Goal: Task Accomplishment & Management: Use online tool/utility

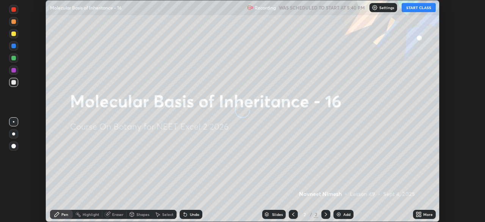
scroll to position [222, 485]
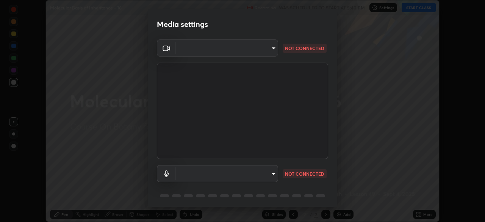
type input "c08bce05bf8d5aea718a1be68f52da0599af41aa0cc24399225b9d00f0db6711"
type input "default"
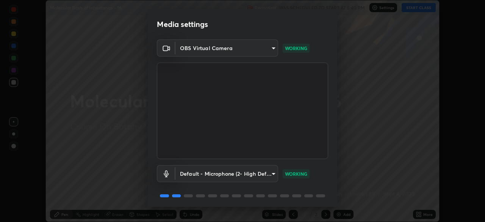
scroll to position [27, 0]
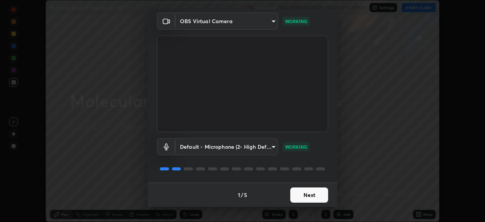
click at [301, 194] on button "Next" at bounding box center [309, 194] width 38 height 15
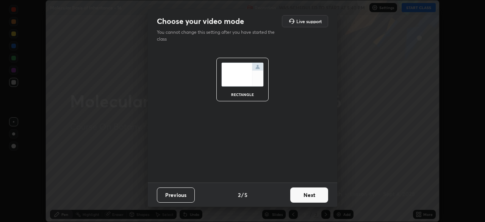
click at [306, 192] on button "Next" at bounding box center [309, 194] width 38 height 15
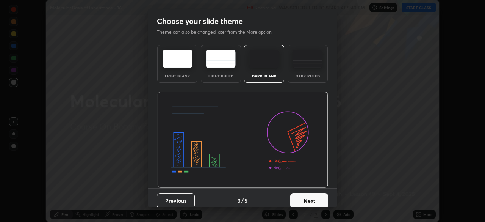
click at [308, 198] on button "Next" at bounding box center [309, 200] width 38 height 15
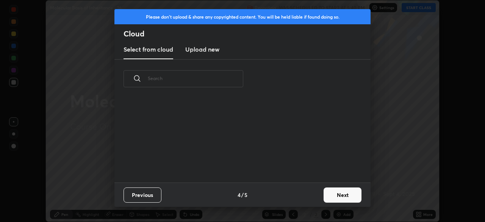
click at [334, 195] on button "Next" at bounding box center [343, 194] width 38 height 15
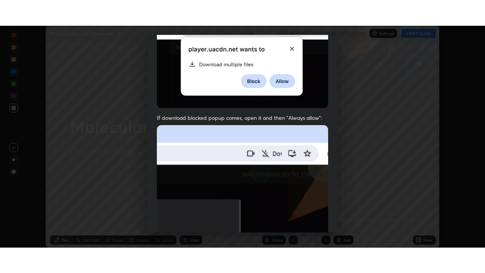
scroll to position [182, 0]
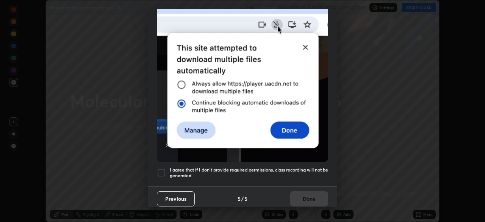
click at [162, 171] on div at bounding box center [161, 172] width 9 height 9
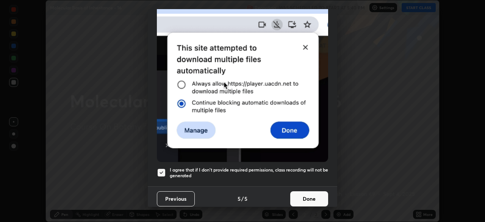
click at [301, 195] on button "Done" at bounding box center [309, 198] width 38 height 15
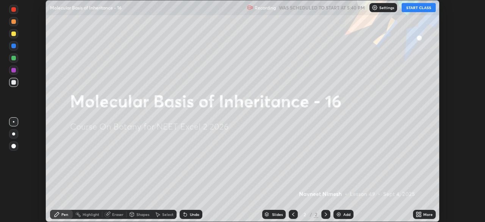
click at [417, 213] on icon at bounding box center [418, 213] width 2 height 2
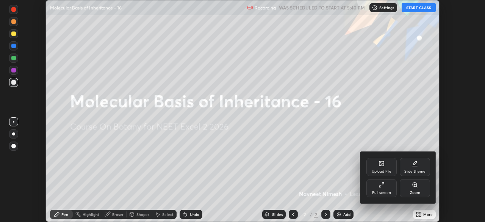
click at [383, 182] on icon at bounding box center [382, 185] width 6 height 6
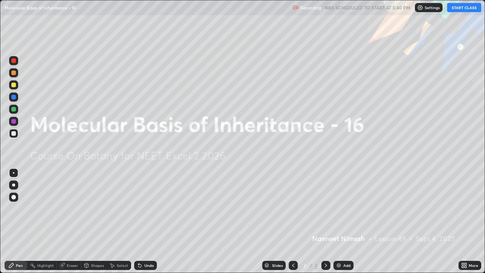
scroll to position [273, 485]
click at [458, 11] on button "START CLASS" at bounding box center [464, 7] width 34 height 9
click at [341, 221] on div "Add" at bounding box center [344, 265] width 20 height 9
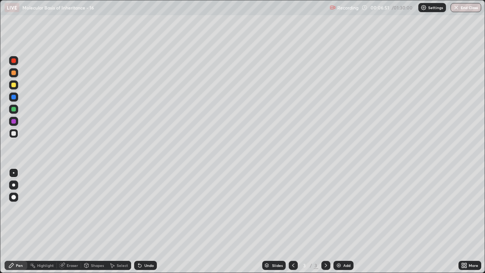
click at [14, 85] on div at bounding box center [13, 85] width 5 height 5
click at [16, 197] on div at bounding box center [13, 197] width 5 height 5
click at [14, 110] on div at bounding box center [13, 109] width 5 height 5
click at [17, 87] on div at bounding box center [13, 84] width 9 height 9
click at [138, 221] on icon at bounding box center [139, 265] width 3 height 3
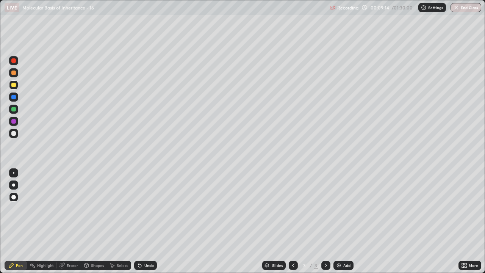
click at [14, 133] on div at bounding box center [13, 133] width 5 height 5
click at [15, 97] on div at bounding box center [13, 97] width 5 height 5
click at [13, 85] on div at bounding box center [13, 85] width 5 height 5
click at [14, 133] on div at bounding box center [13, 133] width 5 height 5
click at [15, 73] on div at bounding box center [13, 73] width 5 height 5
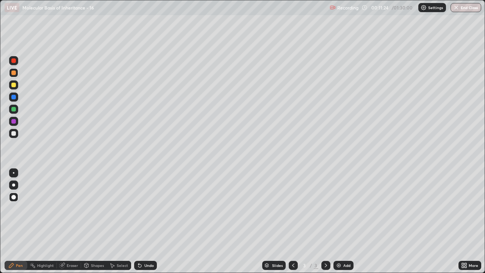
click at [138, 221] on icon at bounding box center [138, 264] width 1 height 1
click at [417, 221] on div "Slides 3 / 3 Add" at bounding box center [308, 265] width 302 height 15
click at [14, 123] on div at bounding box center [13, 121] width 5 height 5
click at [138, 221] on icon at bounding box center [138, 264] width 1 height 1
click at [15, 86] on div at bounding box center [13, 85] width 5 height 5
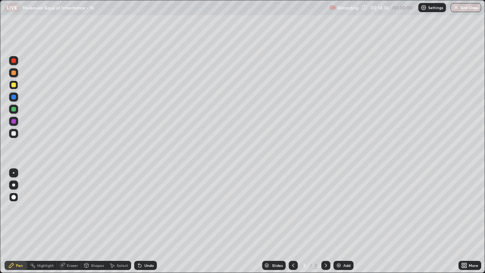
click at [14, 135] on div at bounding box center [13, 133] width 5 height 5
click at [14, 73] on div at bounding box center [13, 73] width 5 height 5
click at [139, 221] on icon at bounding box center [139, 265] width 3 height 3
click at [14, 73] on div at bounding box center [13, 73] width 5 height 5
click at [14, 133] on div at bounding box center [13, 133] width 5 height 5
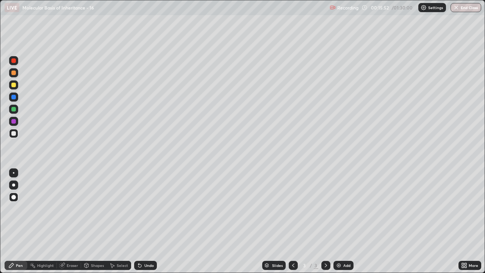
click at [13, 196] on div at bounding box center [13, 197] width 5 height 5
click at [14, 134] on div at bounding box center [13, 133] width 5 height 5
click at [138, 221] on icon at bounding box center [139, 265] width 3 height 3
click at [16, 73] on div at bounding box center [13, 73] width 5 height 5
click at [14, 133] on div at bounding box center [13, 133] width 5 height 5
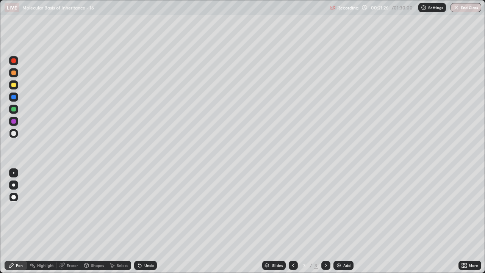
click at [342, 221] on div "Add" at bounding box center [344, 265] width 20 height 9
click at [14, 110] on div at bounding box center [13, 109] width 5 height 5
click at [69, 221] on div "Eraser" at bounding box center [72, 266] width 11 height 4
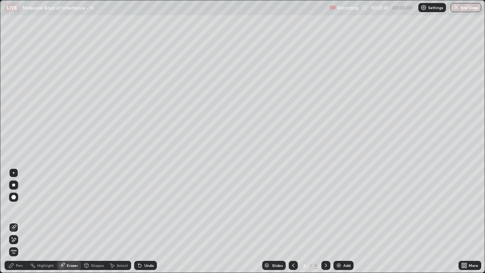
click at [22, 221] on div "Pen" at bounding box center [16, 265] width 23 height 9
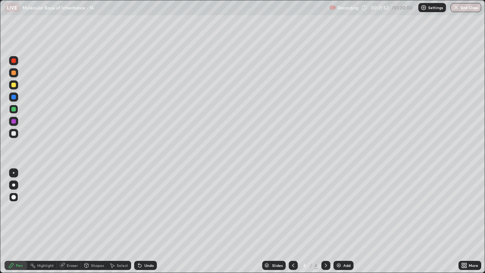
click at [14, 86] on div at bounding box center [13, 85] width 5 height 5
click at [138, 221] on icon at bounding box center [138, 264] width 1 height 1
click at [15, 135] on div at bounding box center [13, 133] width 5 height 5
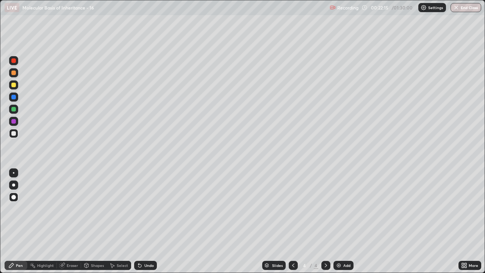
click at [13, 97] on div at bounding box center [13, 97] width 5 height 5
click at [13, 74] on div at bounding box center [13, 73] width 5 height 5
click at [139, 221] on icon at bounding box center [139, 265] width 3 height 3
click at [138, 221] on icon at bounding box center [138, 264] width 1 height 1
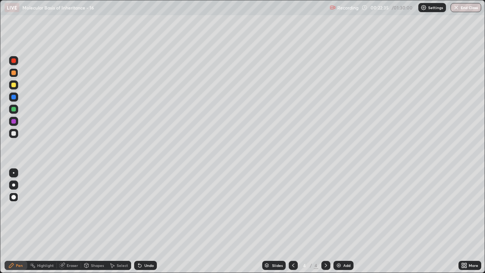
click at [138, 221] on icon at bounding box center [138, 264] width 1 height 1
click at [138, 221] on icon at bounding box center [140, 265] width 6 height 6
click at [138, 221] on icon at bounding box center [138, 264] width 1 height 1
click at [139, 221] on icon at bounding box center [140, 265] width 6 height 6
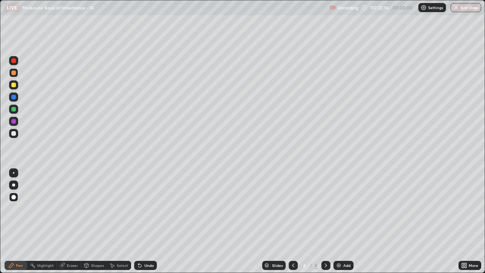
click at [139, 221] on icon at bounding box center [139, 265] width 3 height 3
click at [138, 221] on icon at bounding box center [139, 265] width 3 height 3
click at [138, 221] on icon at bounding box center [138, 264] width 1 height 1
click at [138, 221] on icon at bounding box center [140, 265] width 6 height 6
click at [138, 221] on icon at bounding box center [138, 264] width 1 height 1
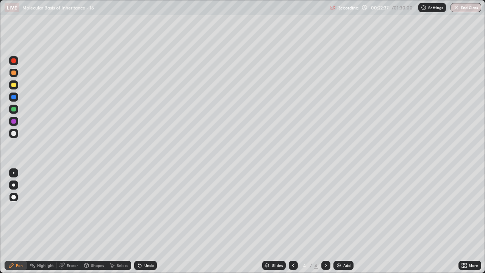
click at [138, 221] on icon at bounding box center [138, 264] width 1 height 1
click at [138, 221] on icon at bounding box center [139, 265] width 3 height 3
click at [14, 132] on div at bounding box center [13, 133] width 5 height 5
click at [17, 98] on div at bounding box center [13, 97] width 9 height 9
click at [15, 74] on div at bounding box center [13, 73] width 5 height 5
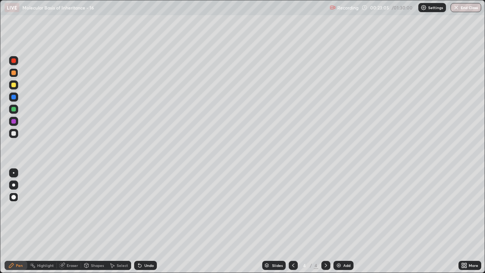
click at [139, 221] on icon at bounding box center [139, 265] width 3 height 3
click at [138, 221] on icon at bounding box center [138, 264] width 1 height 1
click at [14, 121] on div at bounding box center [13, 121] width 5 height 5
click at [14, 134] on div at bounding box center [13, 133] width 5 height 5
click at [15, 134] on div at bounding box center [13, 133] width 5 height 5
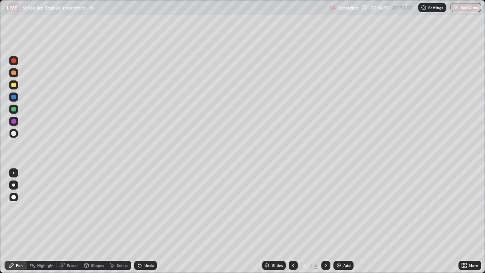
click at [14, 133] on div at bounding box center [13, 133] width 5 height 5
click at [14, 134] on div at bounding box center [13, 133] width 5 height 5
click at [16, 109] on div at bounding box center [13, 109] width 5 height 5
click at [141, 221] on icon at bounding box center [140, 265] width 6 height 6
click at [14, 85] on div at bounding box center [13, 85] width 5 height 5
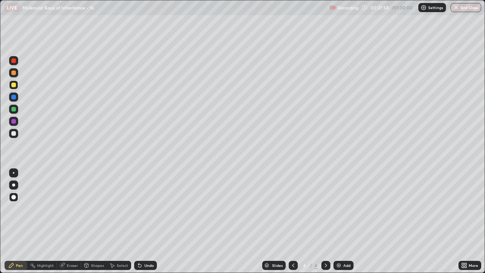
click at [143, 221] on div "Undo" at bounding box center [145, 265] width 23 height 9
click at [15, 132] on div at bounding box center [13, 133] width 5 height 5
click at [15, 97] on div at bounding box center [13, 97] width 5 height 5
click at [14, 87] on div at bounding box center [13, 85] width 5 height 5
click at [14, 73] on div at bounding box center [13, 73] width 5 height 5
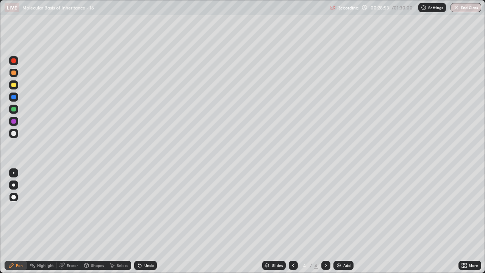
click at [15, 122] on div at bounding box center [13, 121] width 5 height 5
click at [144, 221] on div "Undo" at bounding box center [145, 265] width 23 height 9
click at [15, 135] on div at bounding box center [13, 133] width 5 height 5
click at [13, 74] on div at bounding box center [13, 73] width 5 height 5
click at [145, 221] on div "Undo" at bounding box center [145, 265] width 23 height 9
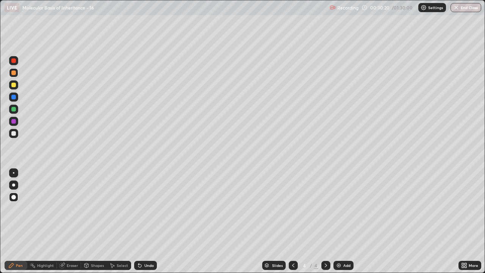
click at [145, 221] on div "Undo" at bounding box center [145, 265] width 23 height 9
click at [14, 135] on div at bounding box center [13, 133] width 5 height 5
click at [12, 134] on div at bounding box center [13, 133] width 5 height 5
click at [14, 133] on div at bounding box center [13, 133] width 5 height 5
click at [141, 221] on icon at bounding box center [140, 265] width 6 height 6
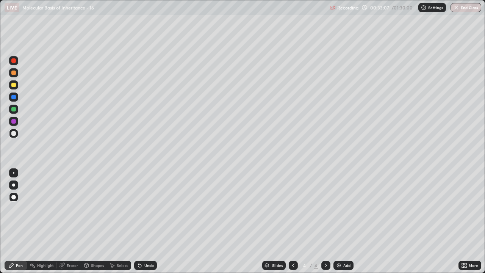
click at [138, 221] on icon at bounding box center [138, 264] width 1 height 1
click at [12, 122] on div at bounding box center [13, 121] width 5 height 5
click at [15, 134] on div at bounding box center [13, 133] width 5 height 5
click at [17, 133] on div at bounding box center [13, 133] width 9 height 9
click at [147, 221] on div "Undo" at bounding box center [145, 265] width 23 height 9
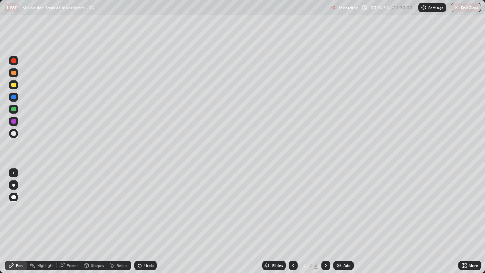
click at [14, 121] on div at bounding box center [13, 121] width 5 height 5
click at [294, 221] on div at bounding box center [293, 265] width 9 height 9
click at [326, 221] on icon at bounding box center [326, 265] width 6 height 6
click at [341, 221] on img at bounding box center [339, 265] width 6 height 6
click at [15, 87] on div at bounding box center [13, 85] width 5 height 5
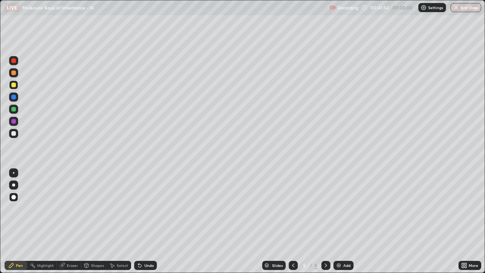
click at [12, 110] on div at bounding box center [13, 109] width 5 height 5
click at [16, 87] on div at bounding box center [13, 84] width 9 height 9
click at [16, 75] on div at bounding box center [13, 72] width 9 height 9
click at [14, 133] on div at bounding box center [13, 133] width 5 height 5
click at [14, 98] on div at bounding box center [13, 97] width 5 height 5
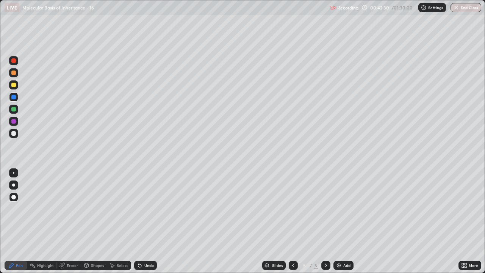
click at [13, 74] on div at bounding box center [13, 73] width 5 height 5
click at [13, 85] on div at bounding box center [13, 85] width 5 height 5
click at [13, 122] on div at bounding box center [13, 121] width 5 height 5
click at [138, 221] on icon at bounding box center [139, 265] width 3 height 3
click at [138, 221] on icon at bounding box center [138, 264] width 1 height 1
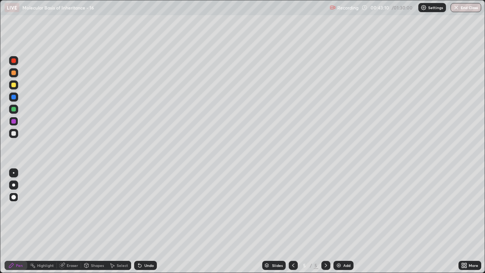
click at [13, 133] on div at bounding box center [13, 133] width 5 height 5
click at [14, 133] on div at bounding box center [13, 133] width 5 height 5
click at [14, 121] on div at bounding box center [13, 121] width 5 height 5
click at [138, 221] on icon at bounding box center [138, 264] width 1 height 1
click at [14, 133] on div at bounding box center [13, 133] width 5 height 5
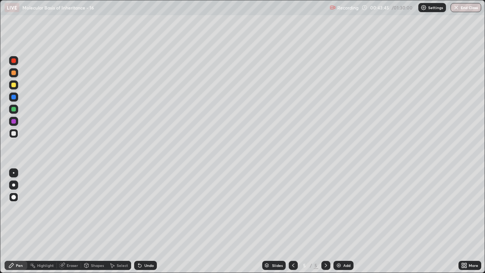
click at [138, 221] on icon at bounding box center [138, 264] width 1 height 1
click at [139, 221] on icon at bounding box center [140, 265] width 6 height 6
click at [15, 134] on div at bounding box center [13, 133] width 5 height 5
click at [16, 132] on div at bounding box center [13, 133] width 5 height 5
click at [138, 221] on icon at bounding box center [140, 265] width 6 height 6
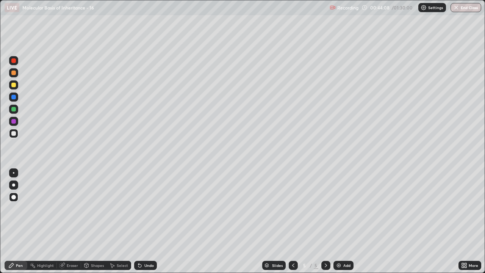
click at [94, 221] on div "Shapes" at bounding box center [97, 266] width 13 height 4
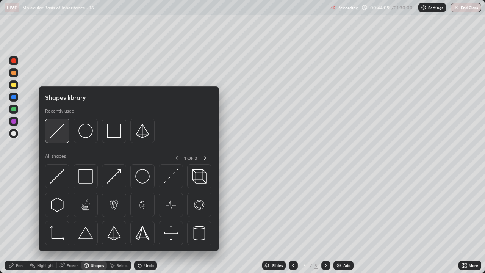
click at [59, 132] on img at bounding box center [57, 131] width 14 height 14
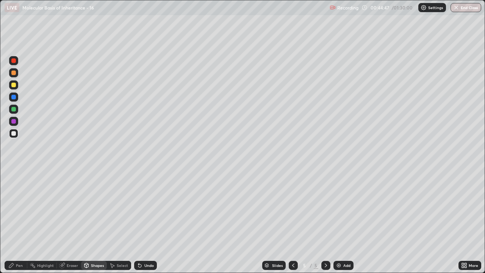
click at [19, 221] on div "Pen" at bounding box center [19, 266] width 7 height 4
click at [15, 134] on div at bounding box center [13, 133] width 5 height 5
click at [18, 221] on div "Pen" at bounding box center [19, 266] width 7 height 4
click at [69, 221] on div "Eraser" at bounding box center [72, 266] width 11 height 4
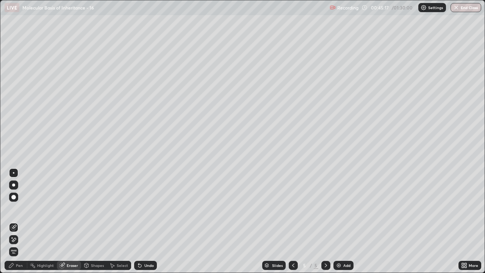
click at [13, 221] on icon at bounding box center [14, 227] width 6 height 6
click at [16, 221] on div "Pen" at bounding box center [19, 266] width 7 height 4
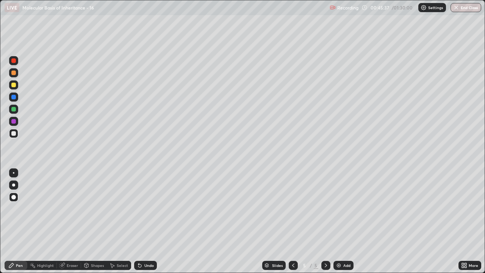
click at [13, 97] on div at bounding box center [13, 97] width 5 height 5
click at [14, 135] on div at bounding box center [13, 133] width 5 height 5
click at [138, 221] on icon at bounding box center [138, 264] width 1 height 1
click at [13, 195] on div at bounding box center [13, 197] width 5 height 5
click at [15, 132] on div at bounding box center [13, 133] width 5 height 5
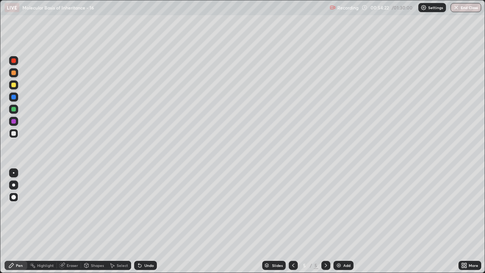
click at [14, 110] on div at bounding box center [13, 109] width 5 height 5
click at [13, 77] on div at bounding box center [13, 72] width 9 height 9
click at [14, 133] on div at bounding box center [13, 133] width 5 height 5
click at [14, 97] on div at bounding box center [13, 97] width 5 height 5
click at [14, 85] on div at bounding box center [13, 85] width 5 height 5
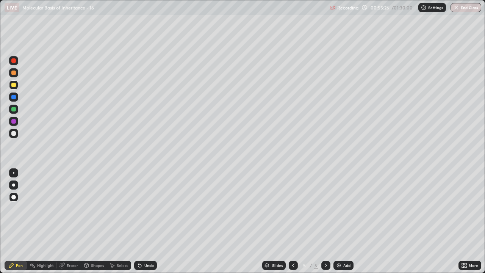
click at [143, 221] on div "Undo" at bounding box center [145, 265] width 23 height 9
click at [14, 121] on div at bounding box center [13, 121] width 5 height 5
click at [14, 122] on div at bounding box center [13, 121] width 5 height 5
click at [15, 133] on div at bounding box center [13, 133] width 5 height 5
click at [70, 221] on div "Eraser" at bounding box center [72, 266] width 11 height 4
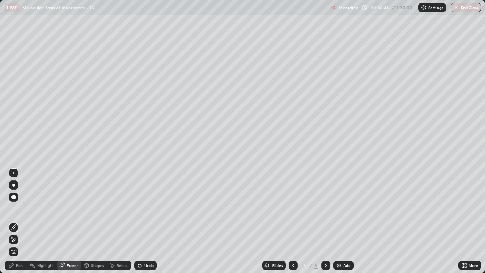
click at [95, 221] on div "Shapes" at bounding box center [97, 266] width 13 height 4
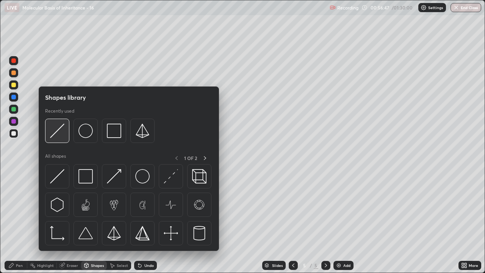
click at [55, 132] on img at bounding box center [57, 131] width 14 height 14
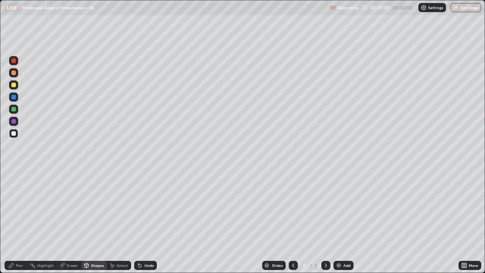
click at [142, 221] on div "Undo" at bounding box center [145, 265] width 23 height 9
click at [144, 221] on div "Undo" at bounding box center [148, 266] width 9 height 4
click at [143, 221] on div "Undo" at bounding box center [145, 265] width 23 height 9
click at [138, 221] on icon at bounding box center [138, 264] width 1 height 1
click at [21, 221] on div "Pen" at bounding box center [19, 266] width 7 height 4
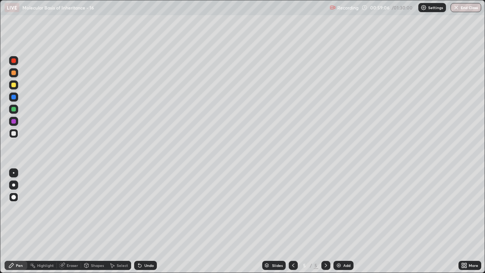
click at [143, 221] on div "Undo" at bounding box center [145, 265] width 23 height 9
click at [13, 121] on div at bounding box center [13, 121] width 5 height 5
click at [12, 133] on div at bounding box center [13, 133] width 5 height 5
click at [13, 132] on div at bounding box center [13, 133] width 5 height 5
click at [14, 133] on div at bounding box center [13, 133] width 5 height 5
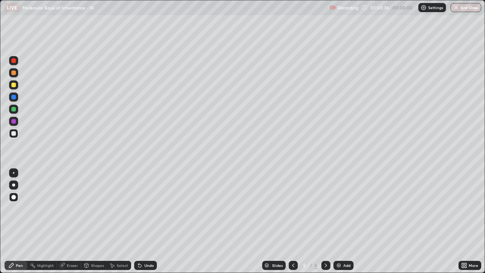
click at [70, 221] on div "Eraser" at bounding box center [69, 265] width 24 height 9
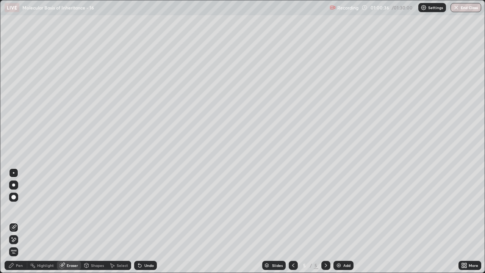
click at [13, 221] on icon at bounding box center [14, 227] width 6 height 6
click at [21, 221] on div "Pen" at bounding box center [19, 266] width 7 height 4
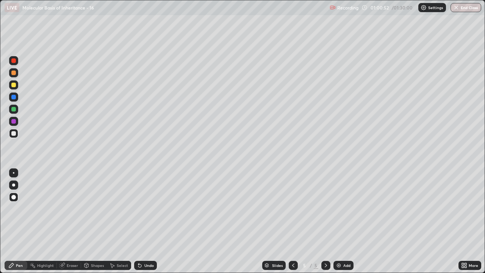
click at [17, 135] on div at bounding box center [13, 133] width 9 height 9
click at [14, 133] on div at bounding box center [13, 133] width 5 height 5
click at [12, 110] on div at bounding box center [13, 109] width 5 height 5
click at [14, 134] on div at bounding box center [13, 133] width 5 height 5
click at [14, 86] on div at bounding box center [13, 85] width 5 height 5
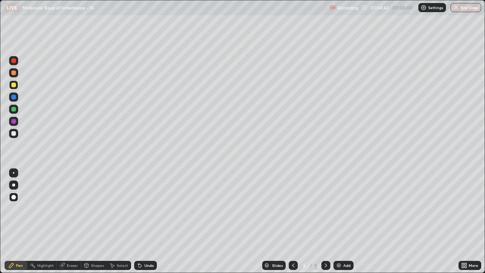
click at [10, 124] on div at bounding box center [13, 121] width 9 height 9
click at [13, 74] on div at bounding box center [13, 73] width 5 height 5
click at [67, 221] on div "Eraser" at bounding box center [69, 265] width 24 height 9
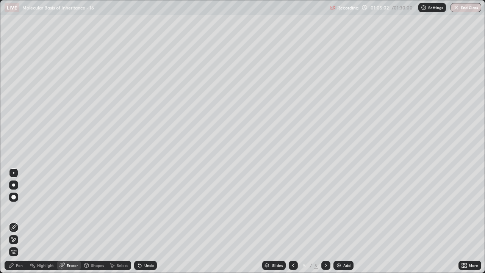
click at [13, 221] on icon at bounding box center [14, 240] width 6 height 6
click at [20, 221] on div "Pen" at bounding box center [16, 265] width 23 height 9
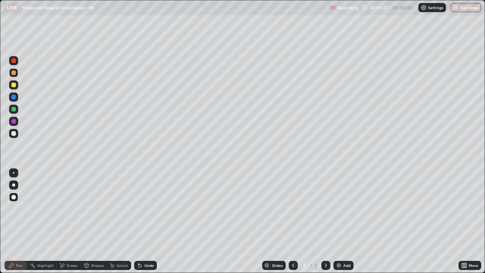
click at [13, 85] on div at bounding box center [13, 85] width 5 height 5
click at [67, 221] on div "Eraser" at bounding box center [72, 266] width 11 height 4
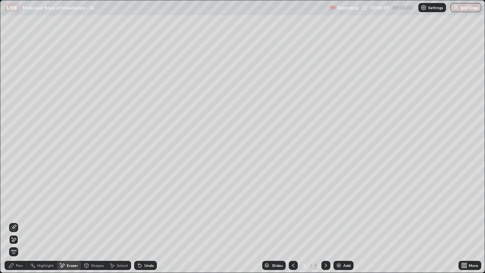
click at [12, 221] on icon at bounding box center [12, 237] width 1 height 1
click at [342, 221] on div "Add" at bounding box center [344, 265] width 20 height 9
click at [22, 221] on div "Pen" at bounding box center [19, 266] width 7 height 4
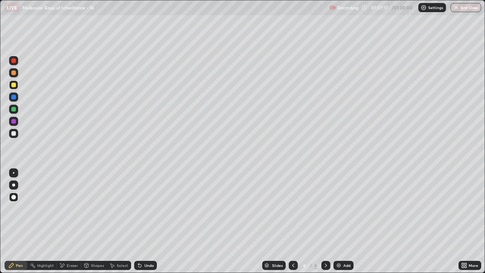
click at [14, 110] on div at bounding box center [13, 109] width 5 height 5
click at [17, 85] on div at bounding box center [13, 84] width 9 height 9
click at [13, 132] on div at bounding box center [13, 133] width 5 height 5
click at [15, 99] on div at bounding box center [13, 97] width 5 height 5
click at [14, 74] on div at bounding box center [13, 73] width 5 height 5
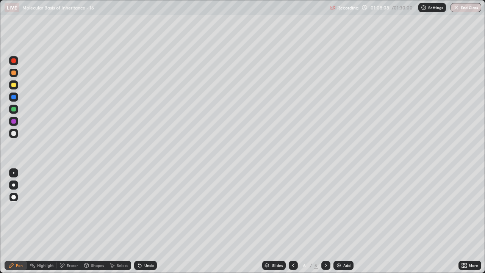
click at [14, 122] on div at bounding box center [13, 121] width 5 height 5
click at [141, 221] on icon at bounding box center [140, 265] width 6 height 6
click at [14, 135] on div at bounding box center [13, 133] width 5 height 5
click at [13, 133] on div at bounding box center [13, 133] width 5 height 5
click at [93, 221] on div "Shapes" at bounding box center [97, 266] width 13 height 4
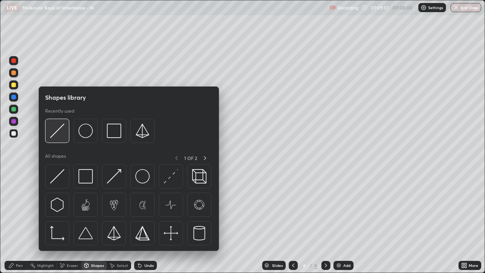
click at [58, 133] on img at bounding box center [57, 131] width 14 height 14
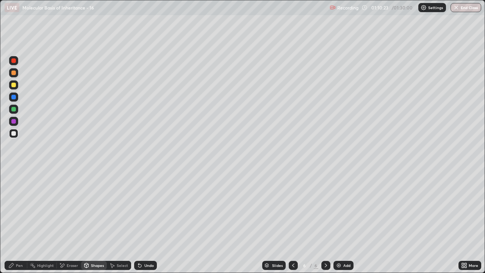
click at [21, 221] on div "Pen" at bounding box center [19, 266] width 7 height 4
click at [14, 132] on div at bounding box center [13, 133] width 5 height 5
click at [12, 134] on div at bounding box center [13, 133] width 5 height 5
click at [138, 221] on icon at bounding box center [138, 264] width 1 height 1
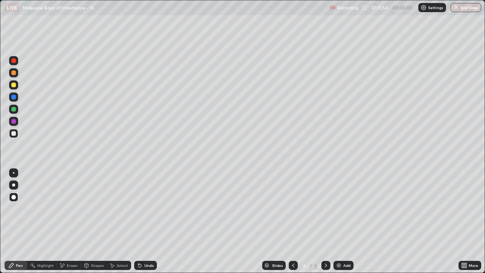
click at [15, 99] on div at bounding box center [13, 97] width 5 height 5
click at [13, 135] on div at bounding box center [13, 133] width 5 height 5
click at [14, 134] on div at bounding box center [13, 133] width 5 height 5
click at [292, 221] on icon at bounding box center [293, 265] width 6 height 6
click at [293, 221] on icon at bounding box center [293, 265] width 6 height 6
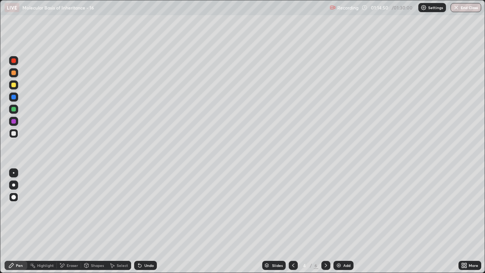
click at [292, 221] on icon at bounding box center [293, 265] width 6 height 6
click at [293, 221] on icon at bounding box center [293, 265] width 6 height 6
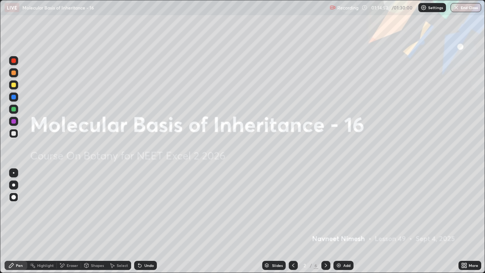
click at [326, 221] on icon at bounding box center [326, 265] width 6 height 6
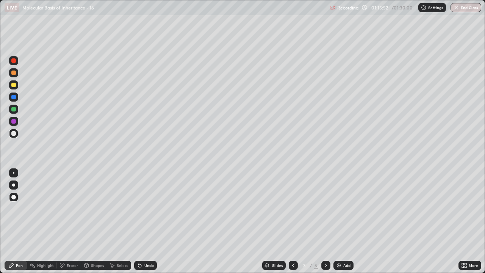
click at [325, 221] on icon at bounding box center [326, 266] width 2 height 4
click at [325, 221] on icon at bounding box center [326, 265] width 6 height 6
click at [323, 221] on icon at bounding box center [326, 265] width 6 height 6
click at [14, 135] on div at bounding box center [13, 133] width 5 height 5
click at [15, 135] on div at bounding box center [13, 133] width 5 height 5
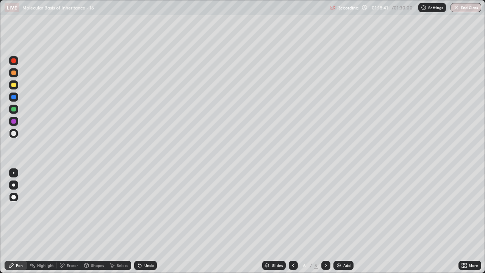
click at [16, 87] on div at bounding box center [13, 84] width 9 height 9
click at [141, 221] on div "Undo" at bounding box center [145, 265] width 23 height 9
click at [142, 221] on div "Undo" at bounding box center [145, 265] width 23 height 9
click at [145, 221] on div "Undo" at bounding box center [145, 265] width 23 height 9
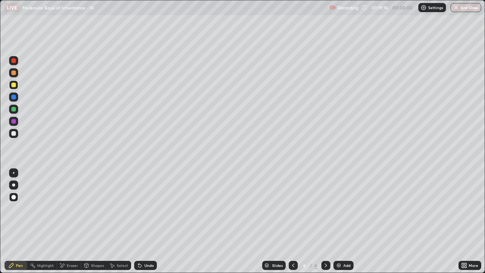
click at [17, 134] on div at bounding box center [13, 133] width 9 height 9
click at [291, 221] on div at bounding box center [293, 265] width 9 height 9
click at [294, 221] on icon at bounding box center [293, 265] width 6 height 6
click at [292, 221] on icon at bounding box center [293, 265] width 6 height 6
click at [325, 221] on icon at bounding box center [326, 266] width 2 height 4
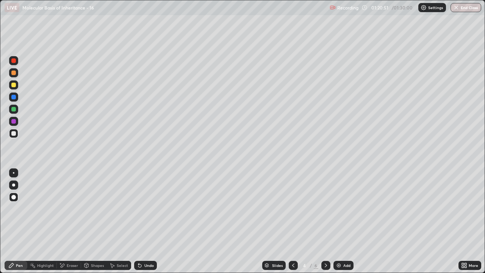
click at [326, 221] on div at bounding box center [326, 265] width 9 height 9
click at [326, 221] on icon at bounding box center [326, 266] width 2 height 4
click at [14, 134] on div at bounding box center [13, 133] width 5 height 5
click at [143, 221] on div "Undo" at bounding box center [145, 265] width 23 height 9
click at [146, 221] on div "Undo" at bounding box center [145, 265] width 23 height 9
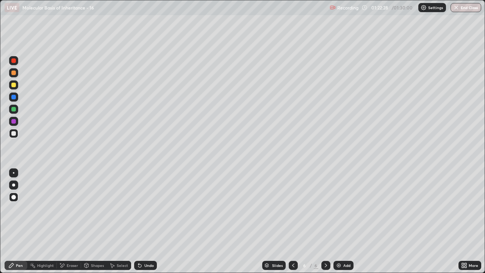
click at [144, 221] on div "Undo" at bounding box center [148, 266] width 9 height 4
click at [463, 10] on button "End Class" at bounding box center [467, 7] width 30 height 9
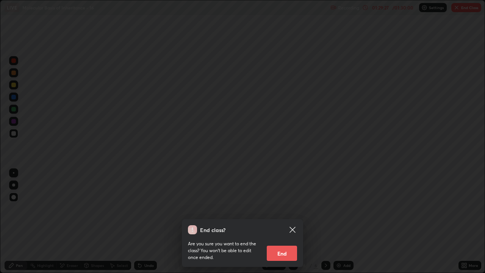
click at [286, 221] on button "End" at bounding box center [282, 253] width 30 height 15
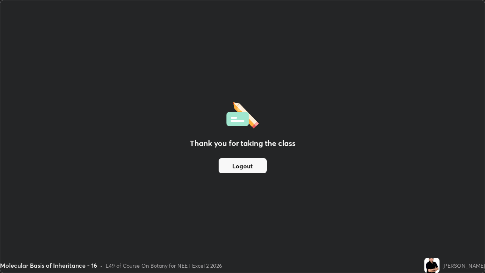
click at [258, 165] on button "Logout" at bounding box center [243, 165] width 48 height 15
